Goal: Information Seeking & Learning: Learn about a topic

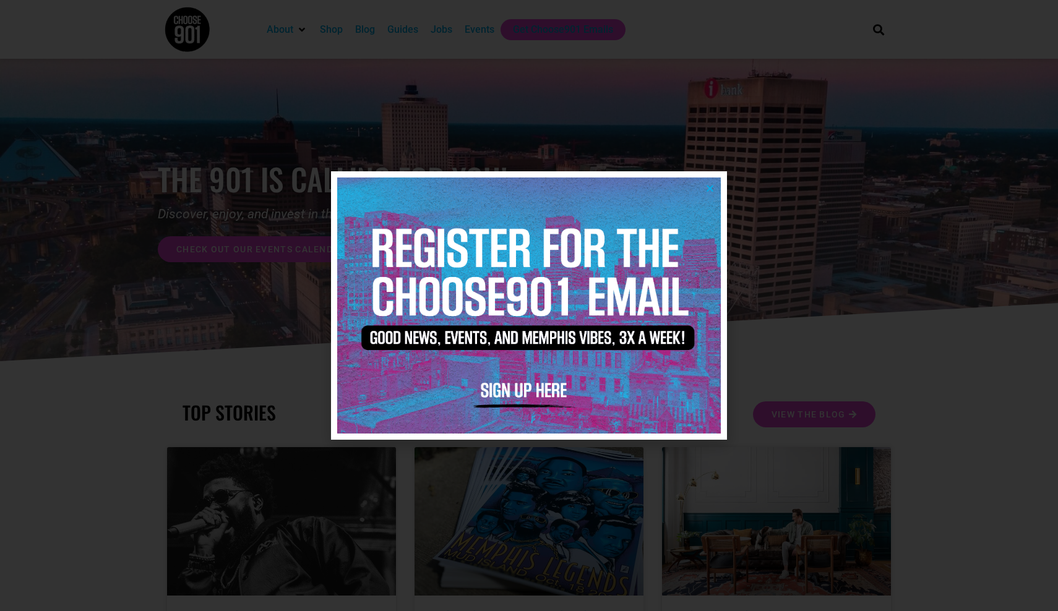
click at [713, 181] on img at bounding box center [528, 305] width 383 height 255
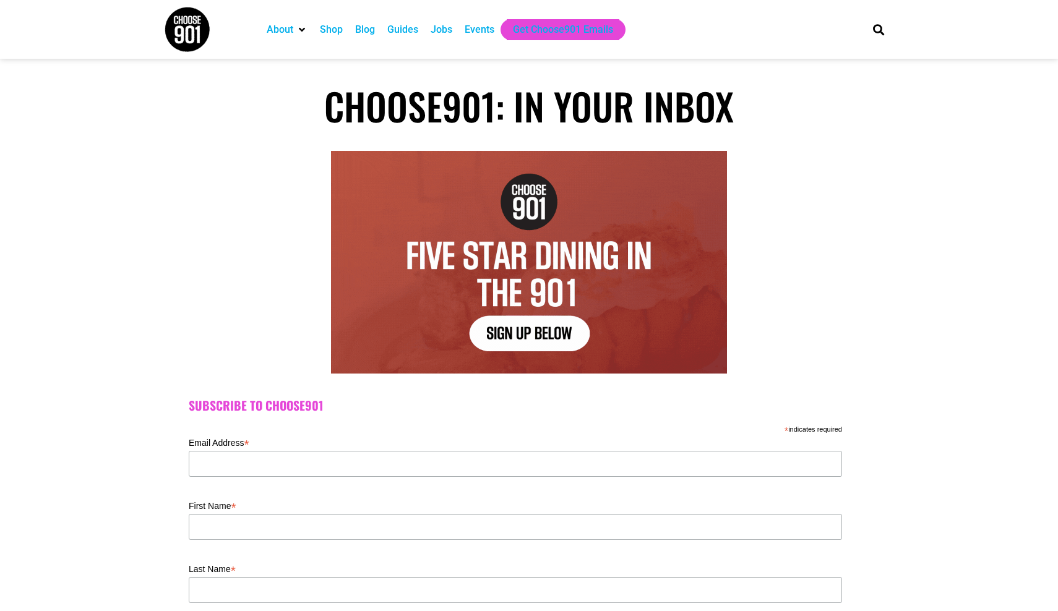
click at [330, 34] on div "Shop" at bounding box center [331, 29] width 23 height 15
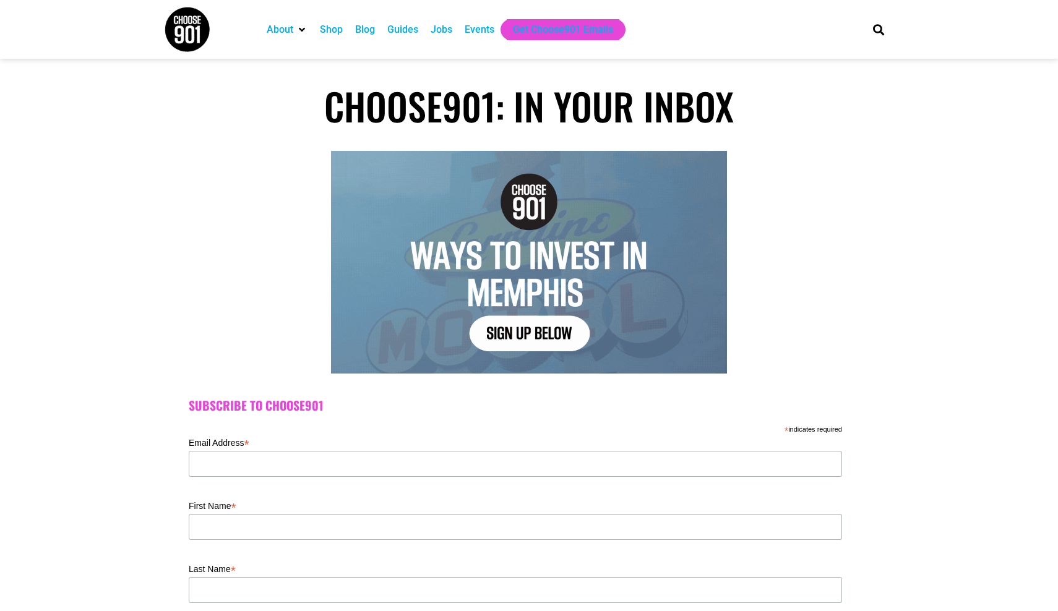
click at [365, 29] on div "Blog" at bounding box center [365, 29] width 20 height 15
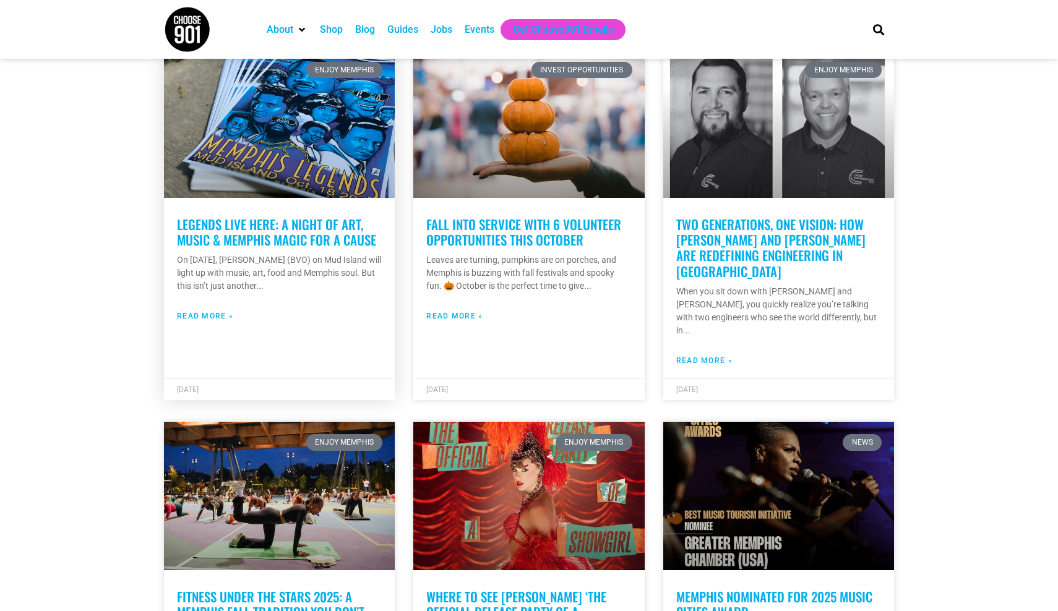
scroll to position [1134, 0]
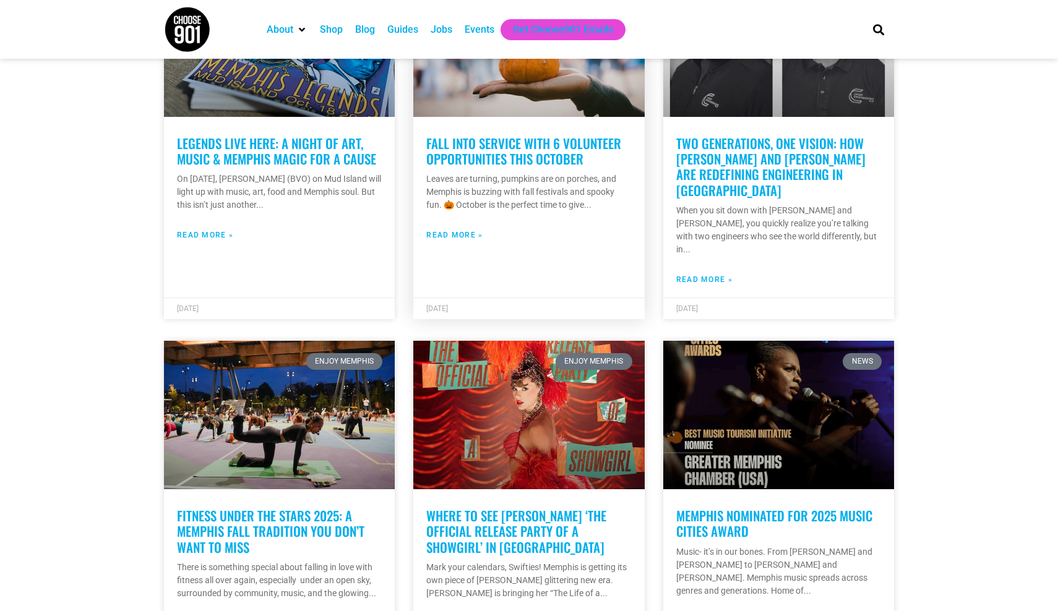
click at [485, 141] on link "Fall into service with 6 volunteer opportunities this October" at bounding box center [523, 151] width 195 height 35
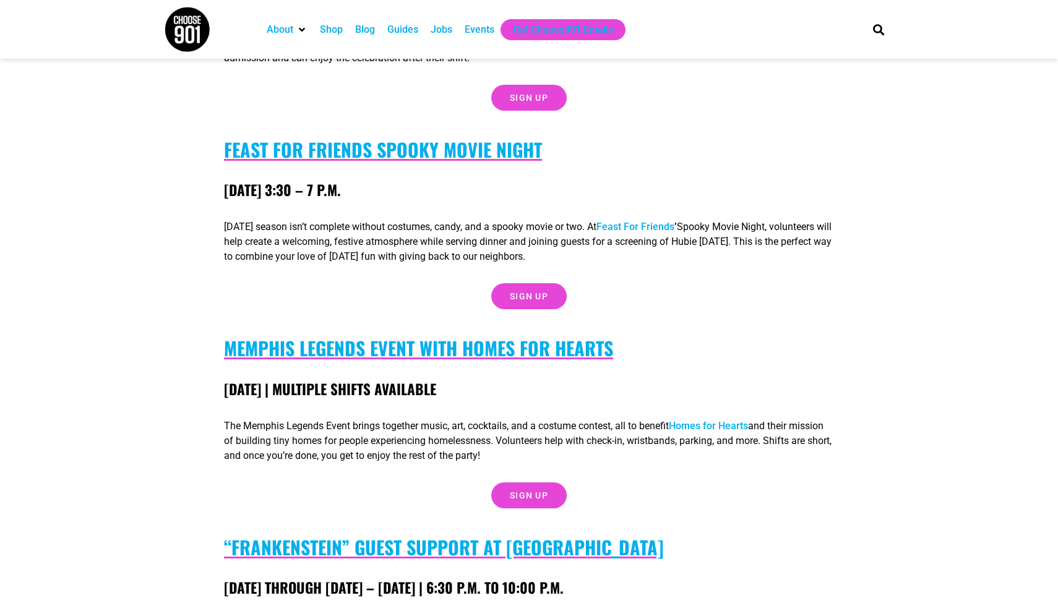
scroll to position [1495, 0]
